Goal: Navigation & Orientation: Find specific page/section

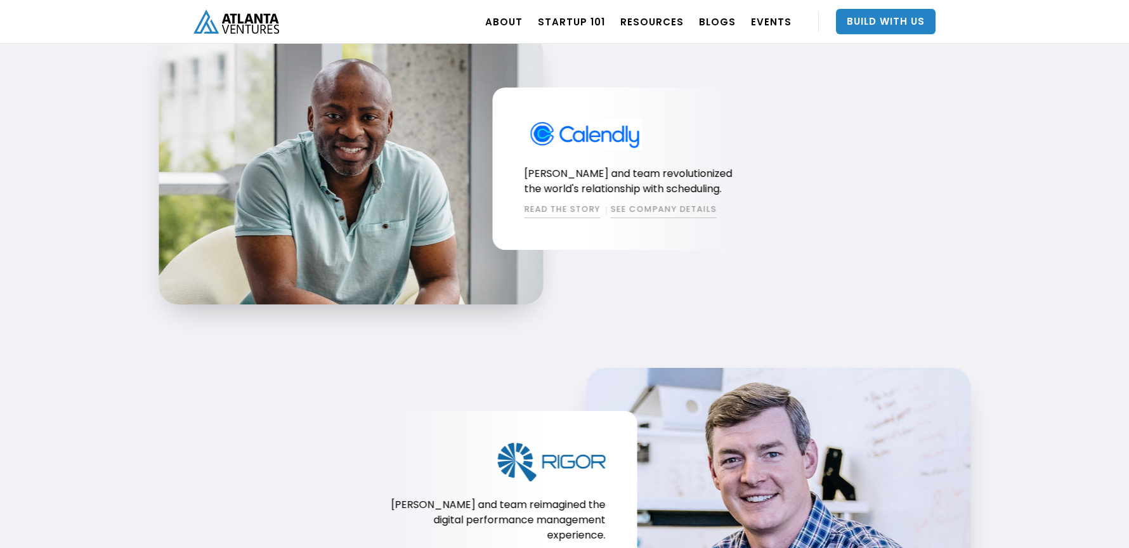
scroll to position [1196, 0]
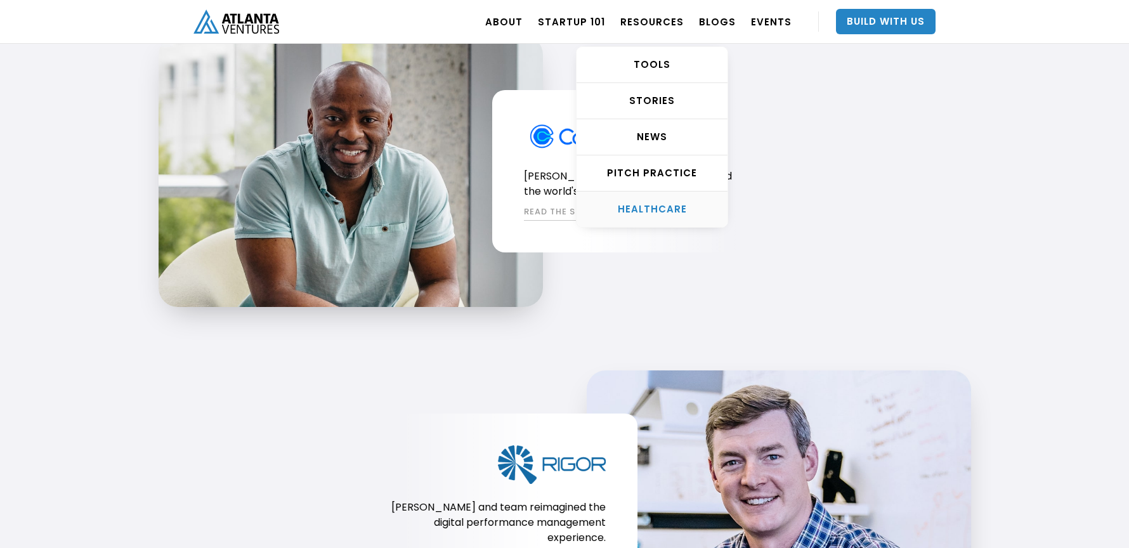
click at [676, 205] on div "HEALTHCARE" at bounding box center [651, 209] width 151 height 13
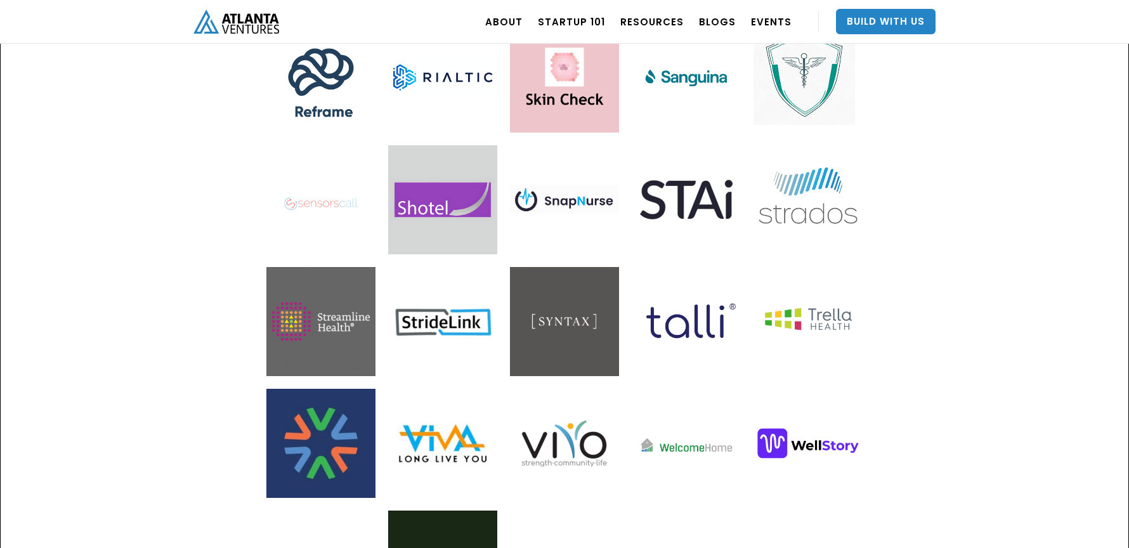
scroll to position [2864, 0]
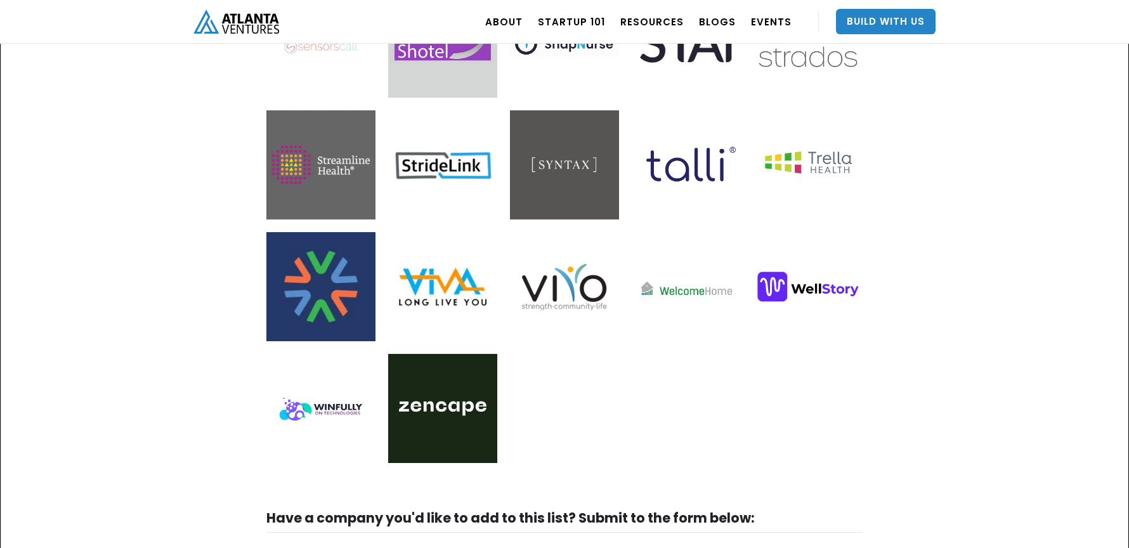
click at [425, 365] on img at bounding box center [442, 408] width 109 height 109
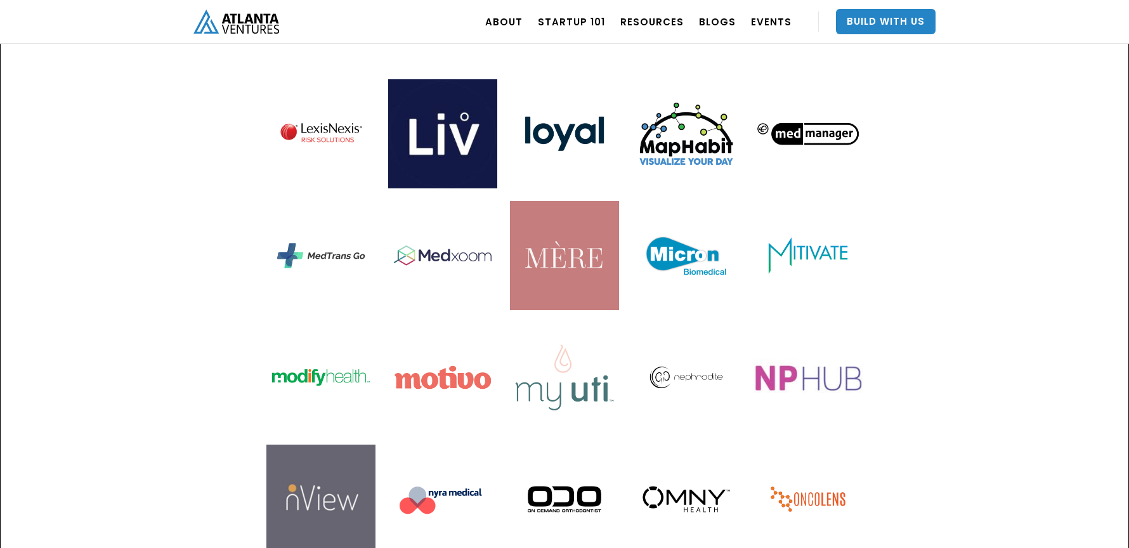
scroll to position [1862, 0]
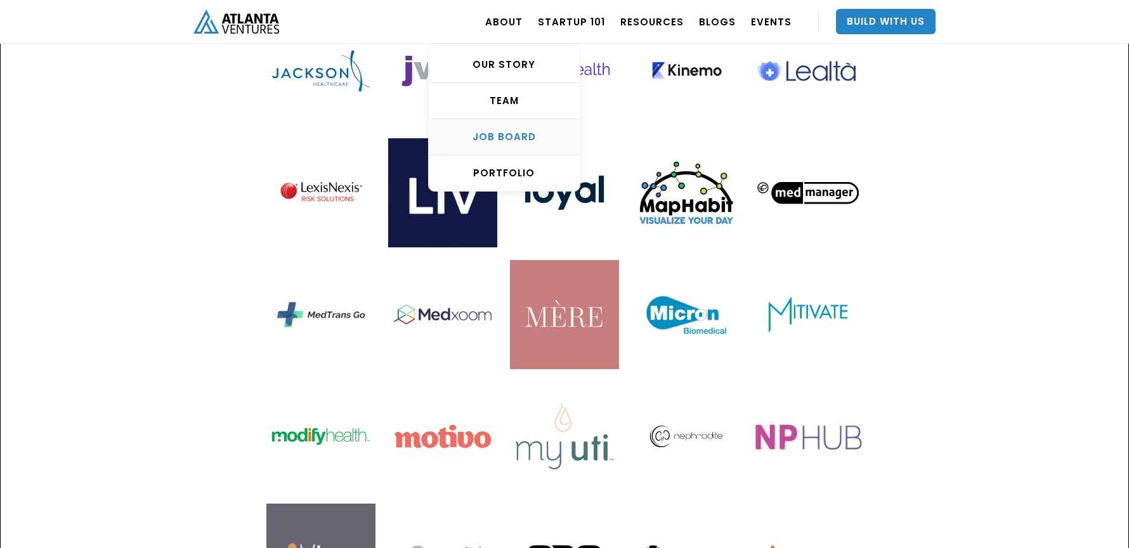
click at [522, 138] on div "Job Board" at bounding box center [504, 137] width 151 height 13
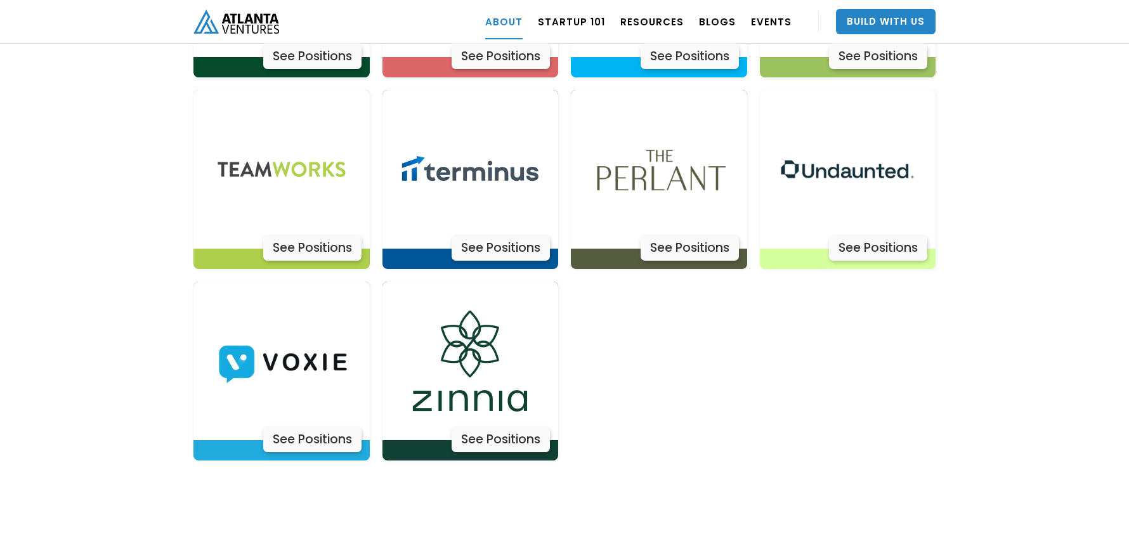
scroll to position [4146, 0]
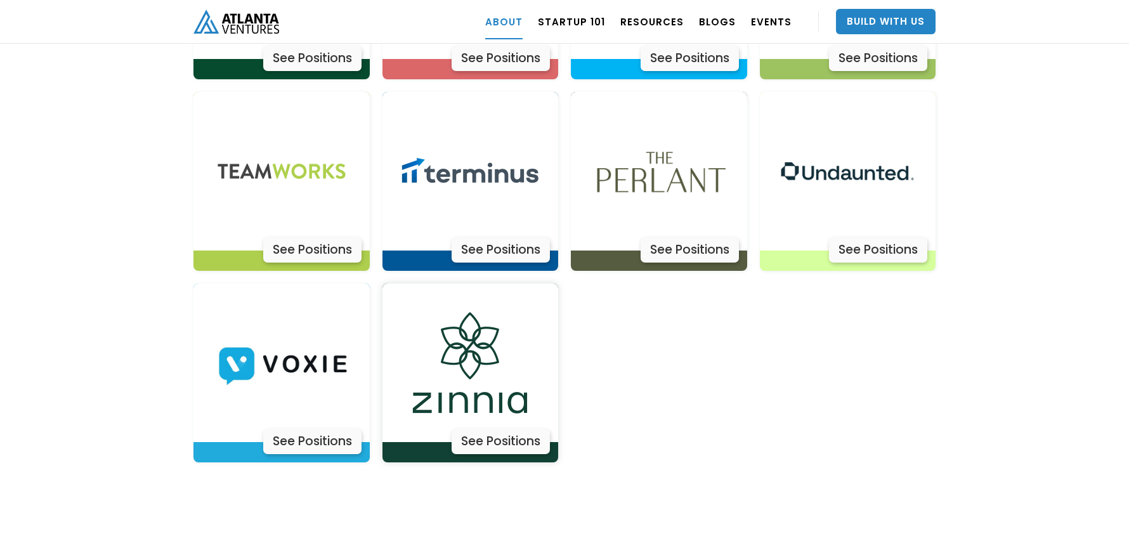
click at [499, 365] on img at bounding box center [470, 362] width 159 height 159
